Goal: Understand site structure: Grasp the organization and layout of the website

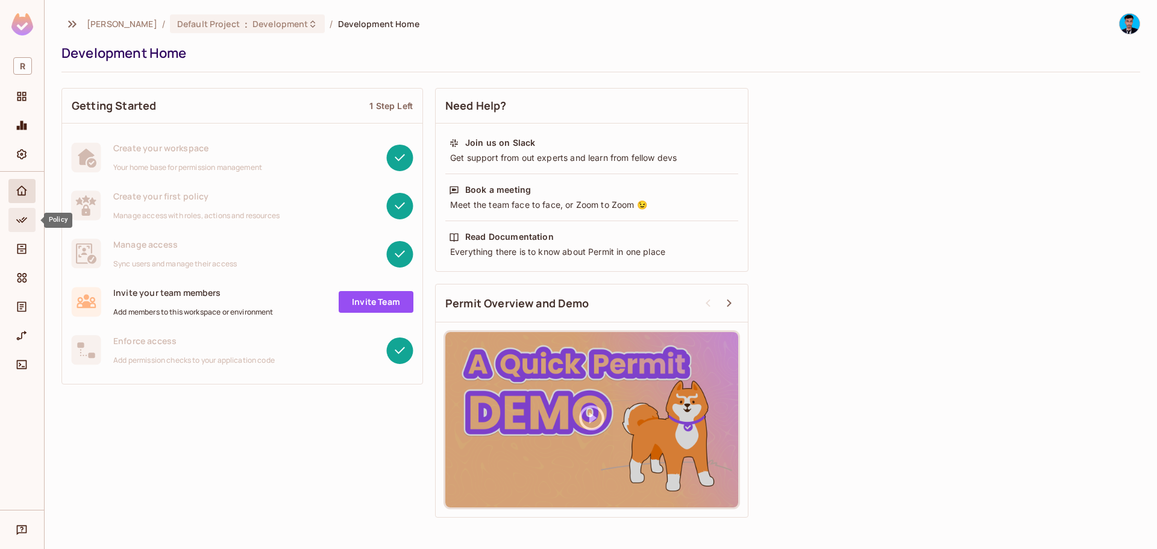
click at [27, 208] on div "Policy" at bounding box center [21, 220] width 27 height 24
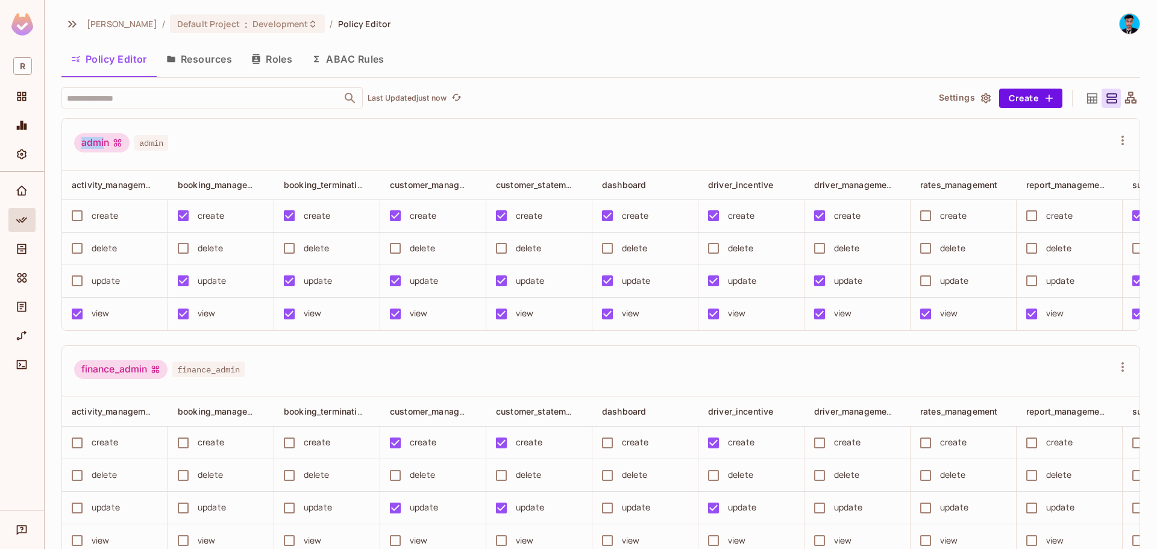
drag, startPoint x: 81, startPoint y: 140, endPoint x: 104, endPoint y: 147, distance: 23.8
click at [104, 147] on div "admin" at bounding box center [101, 142] width 55 height 19
click at [141, 149] on span "admin" at bounding box center [151, 143] width 34 height 16
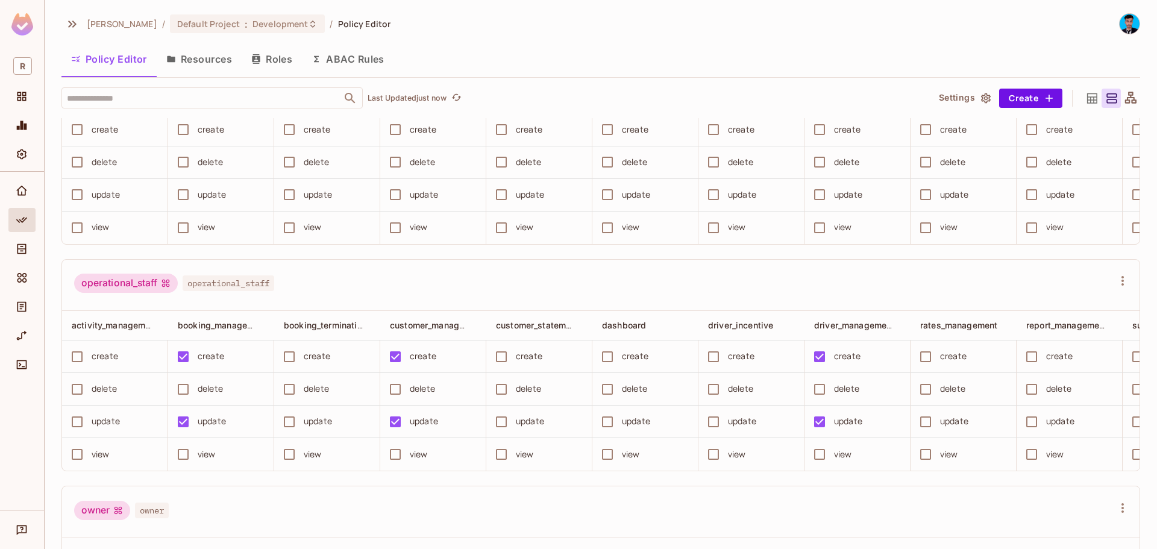
scroll to position [1446, 0]
click at [208, 69] on button "Resources" at bounding box center [199, 59] width 85 height 30
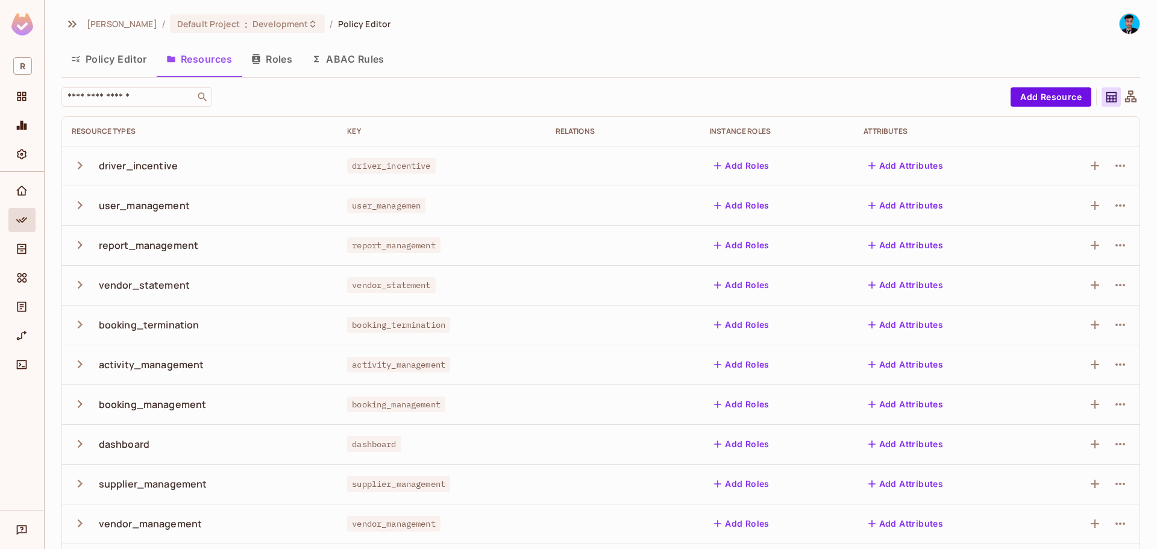
click at [266, 51] on button "Roles" at bounding box center [272, 59] width 60 height 30
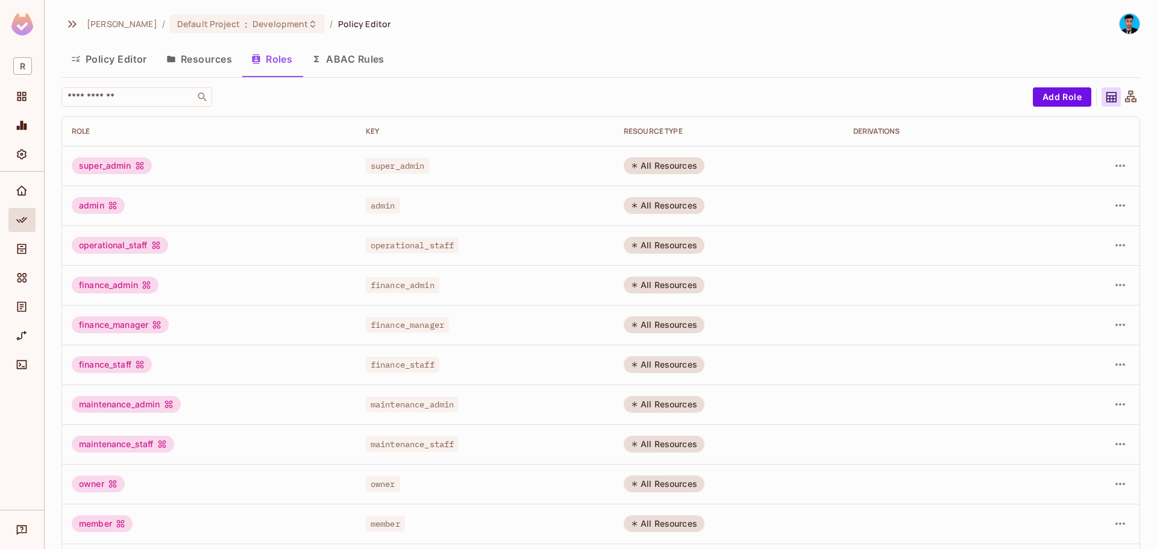
click at [186, 54] on button "Resources" at bounding box center [199, 59] width 85 height 30
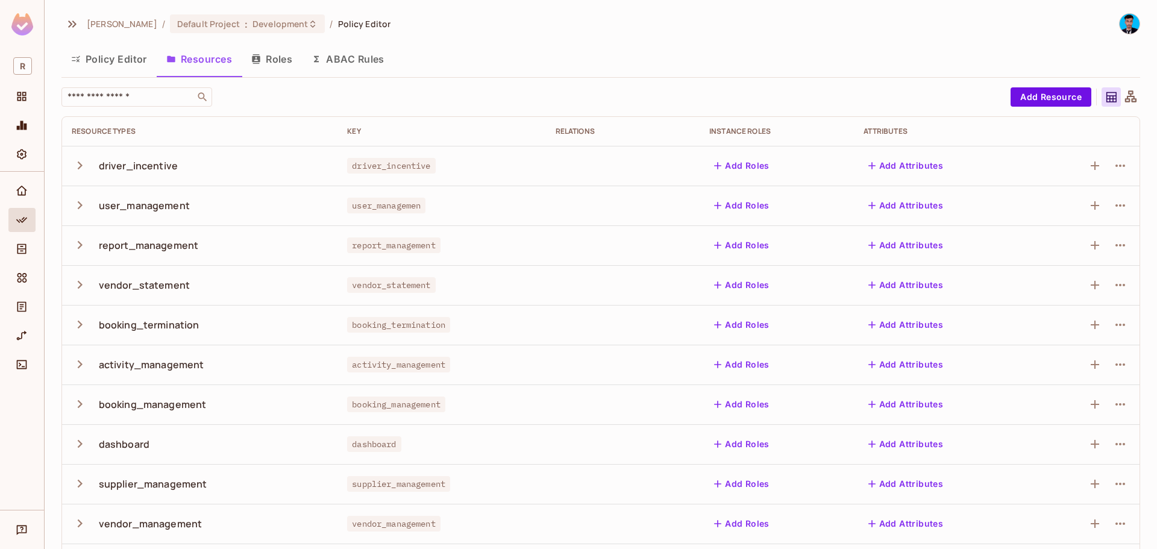
click at [255, 63] on icon "button" at bounding box center [256, 59] width 10 height 10
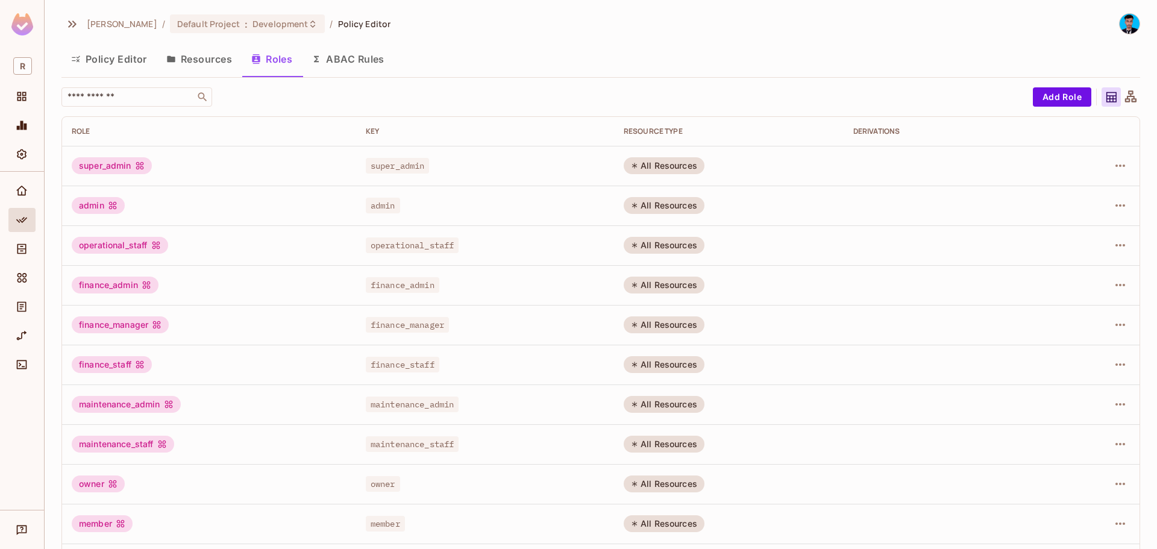
click at [117, 58] on button "Policy Editor" at bounding box center [108, 59] width 95 height 30
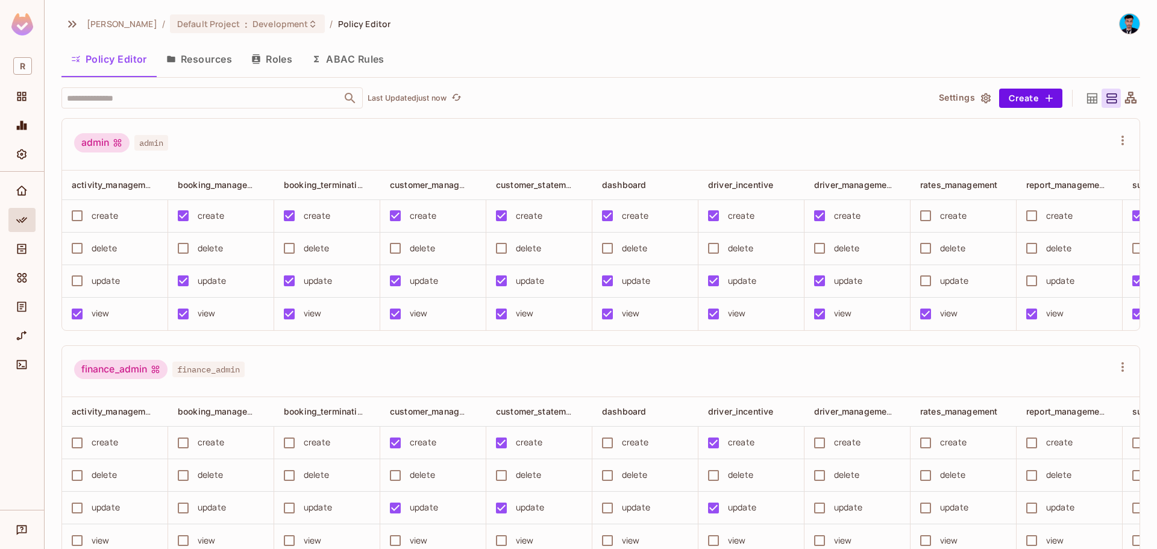
click at [535, 144] on div "admin admin" at bounding box center [593, 144] width 1039 height 23
